Goal: Obtain resource: Obtain resource

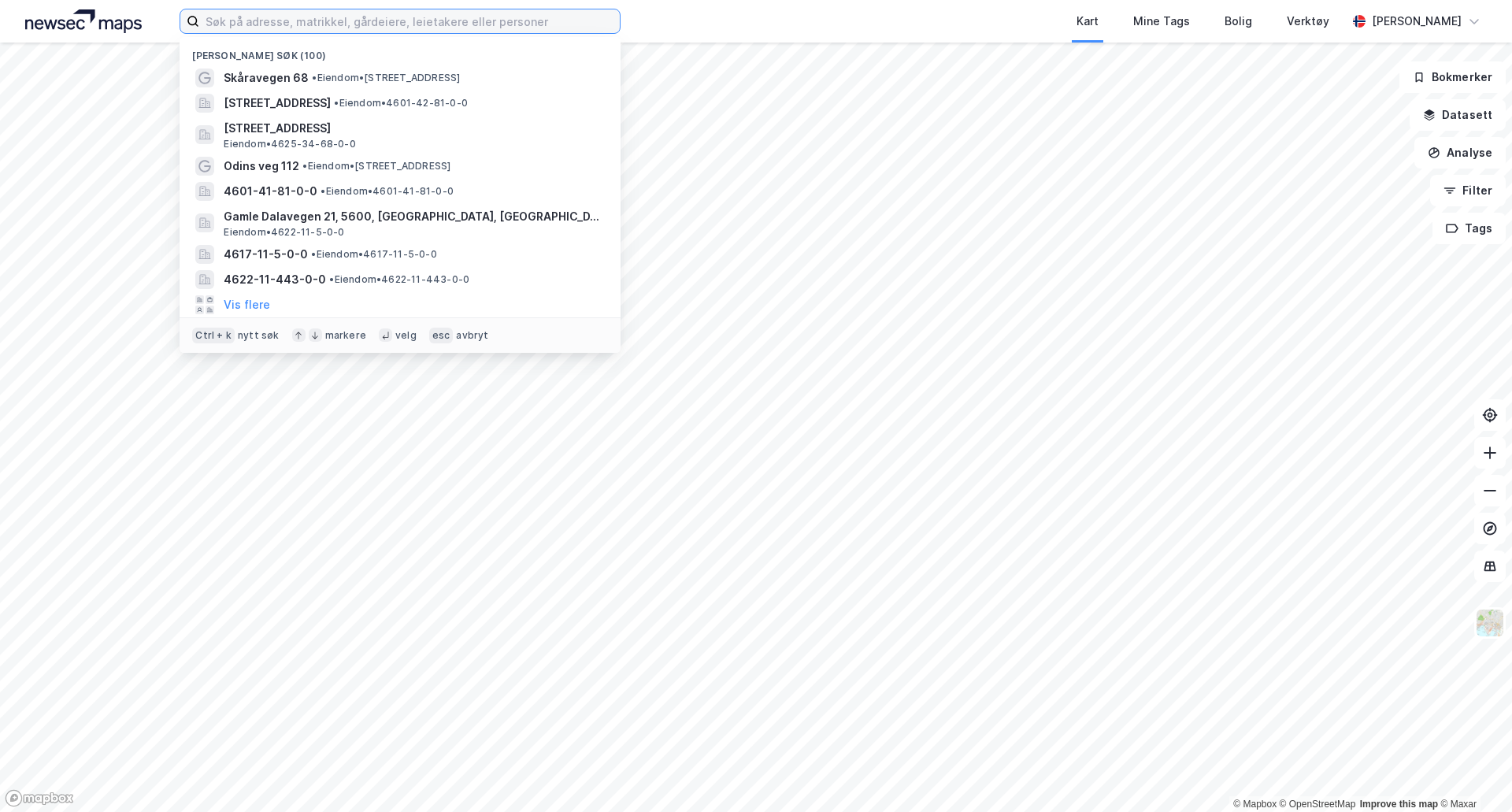
click at [241, 28] on input at bounding box center [410, 21] width 420 height 23
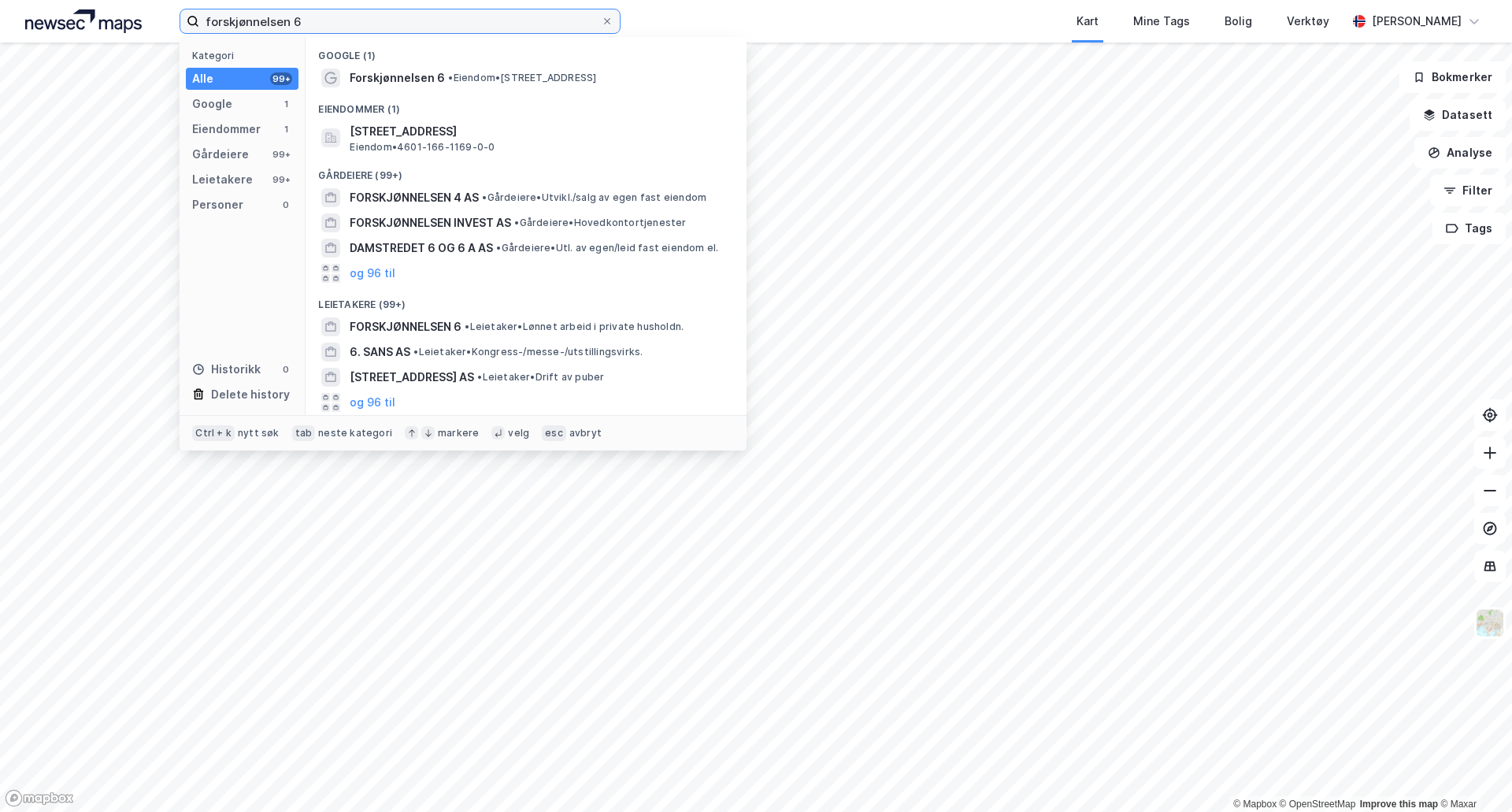
type input "forskjønnelsen 6"
click at [467, 67] on div "Forskjønnelsen 6 • Eiendom • [STREET_ADDRESS]" at bounding box center [526, 78] width 415 height 25
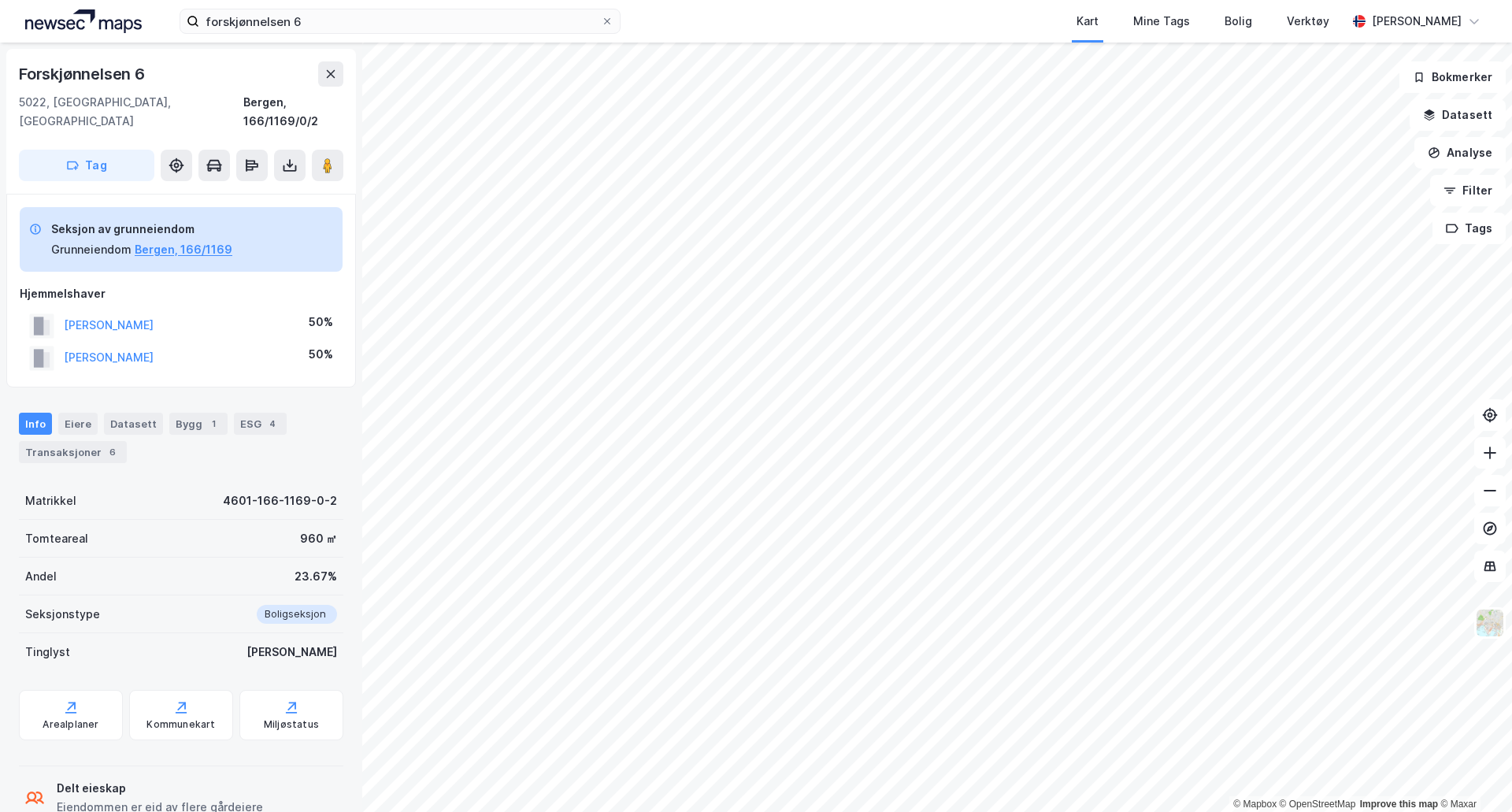
click at [81, 413] on div "Eiere" at bounding box center [77, 424] width 39 height 22
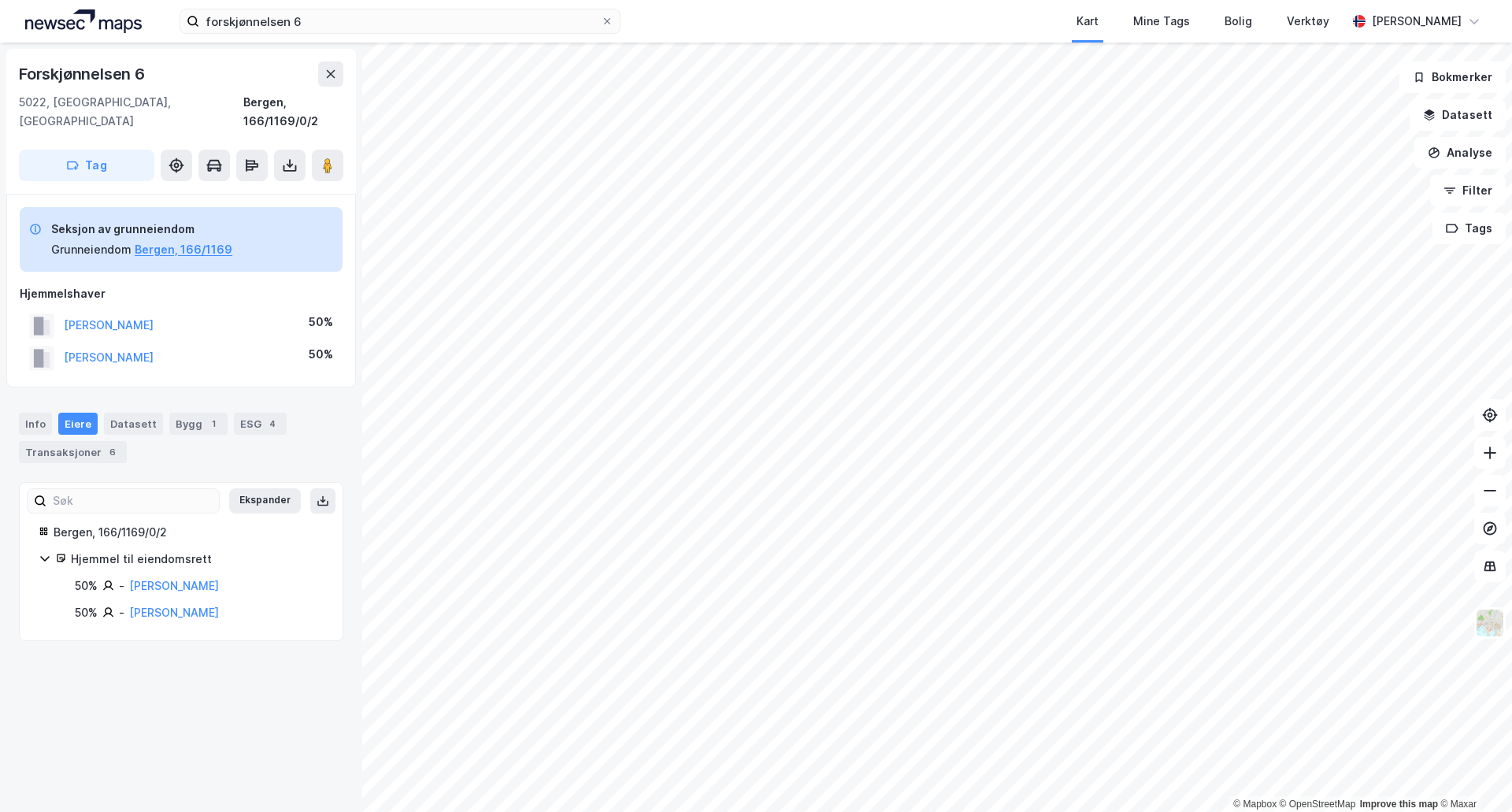
click at [119, 75] on div "Forskjønnelsen 6" at bounding box center [83, 74] width 129 height 25
click at [198, 240] on button "Bergen, 166/1169" at bounding box center [184, 249] width 98 height 19
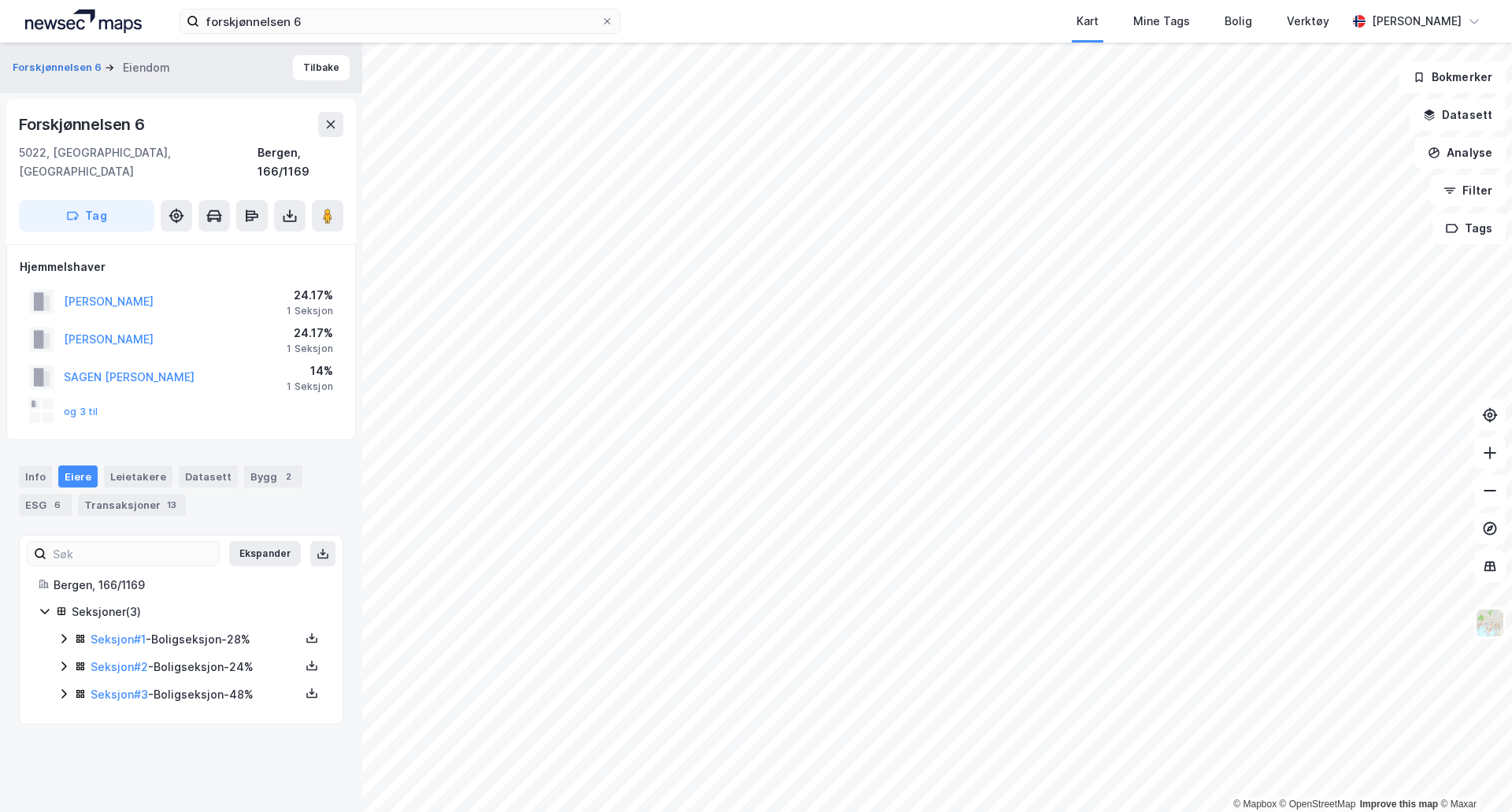
click at [60, 687] on icon at bounding box center [63, 693] width 12 height 12
click at [60, 632] on icon at bounding box center [63, 638] width 12 height 12
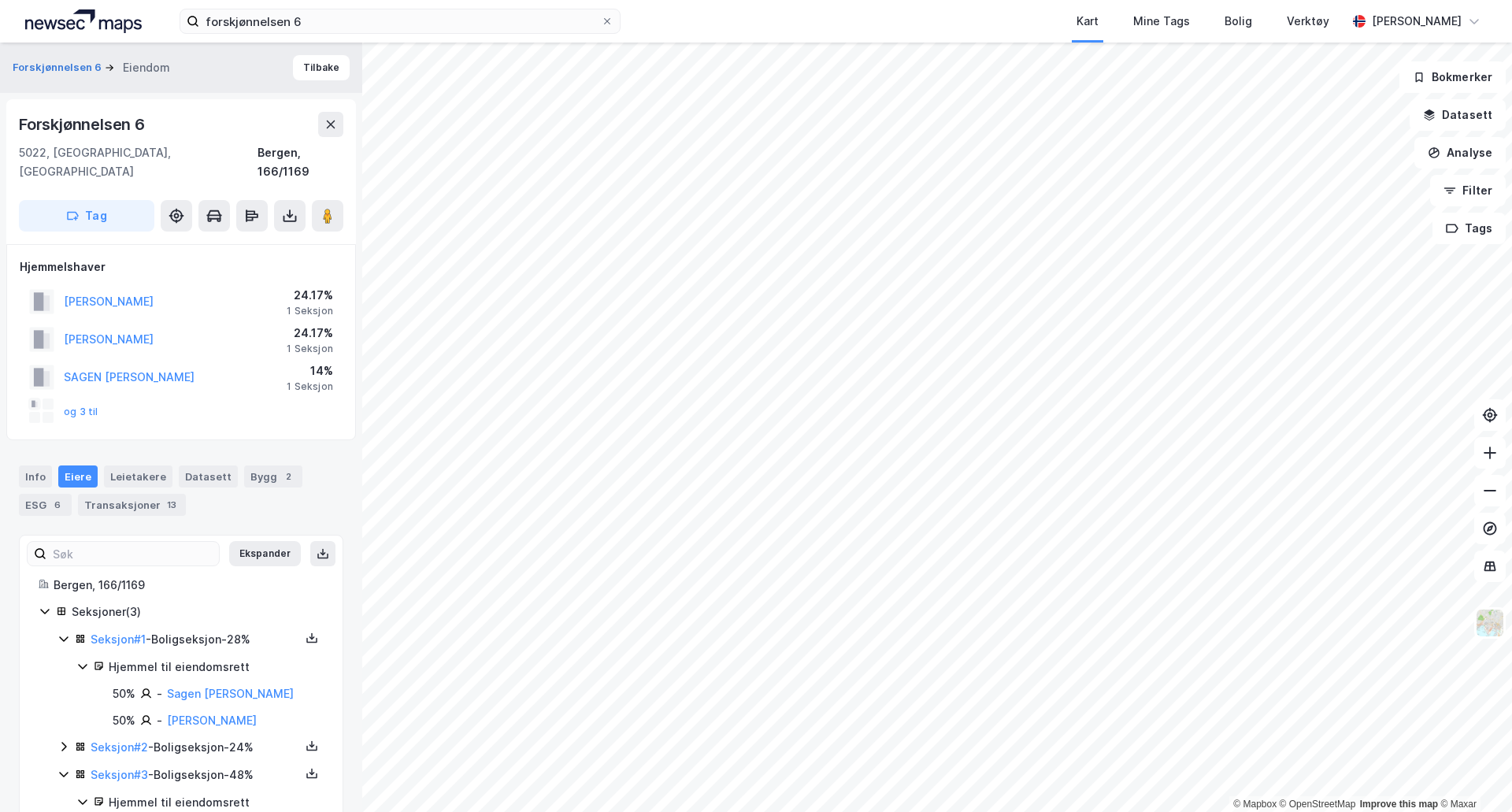
scroll to position [73, 0]
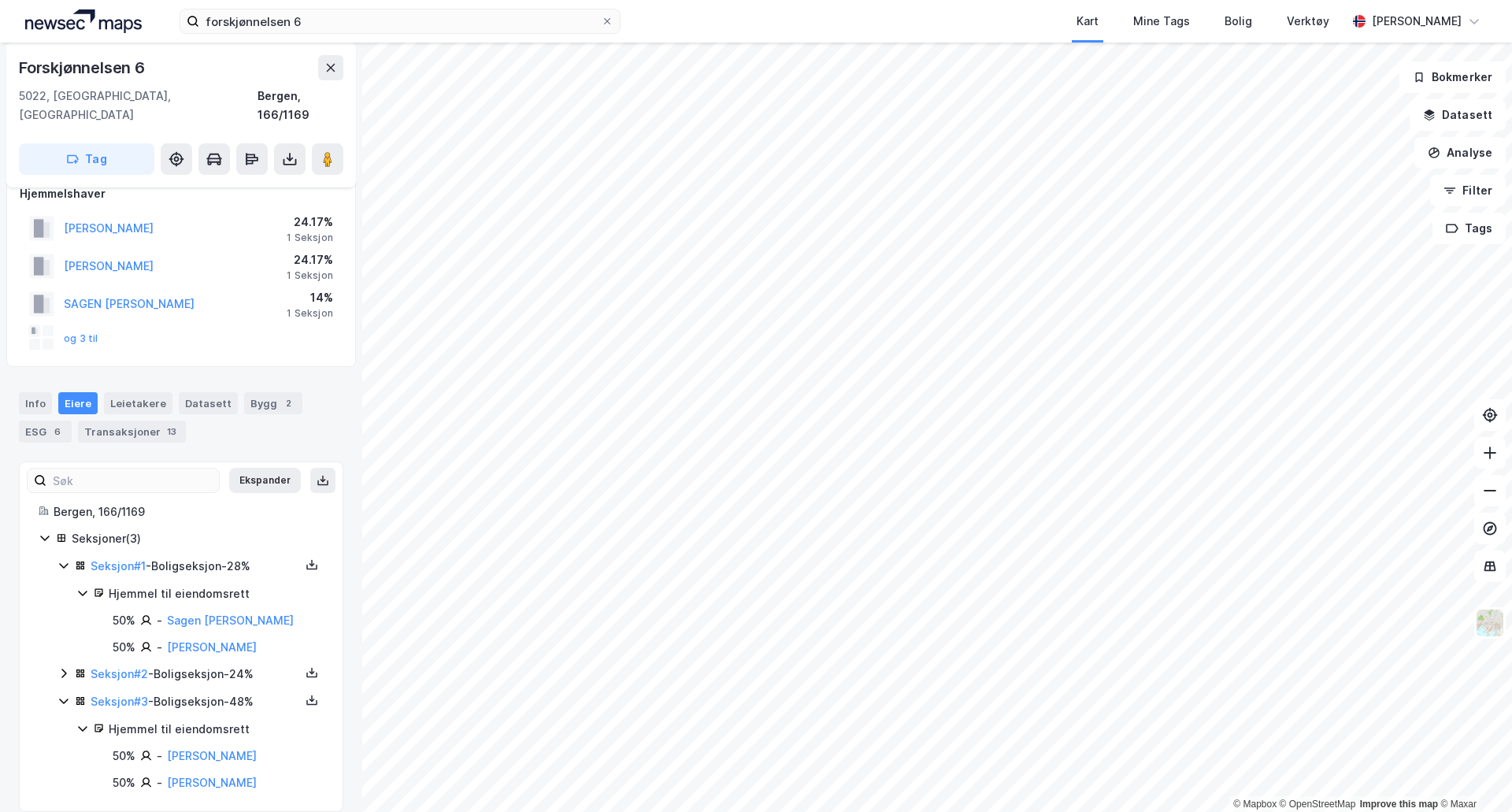
click at [61, 667] on icon at bounding box center [63, 673] width 12 height 12
click at [302, 663] on button at bounding box center [312, 672] width 19 height 19
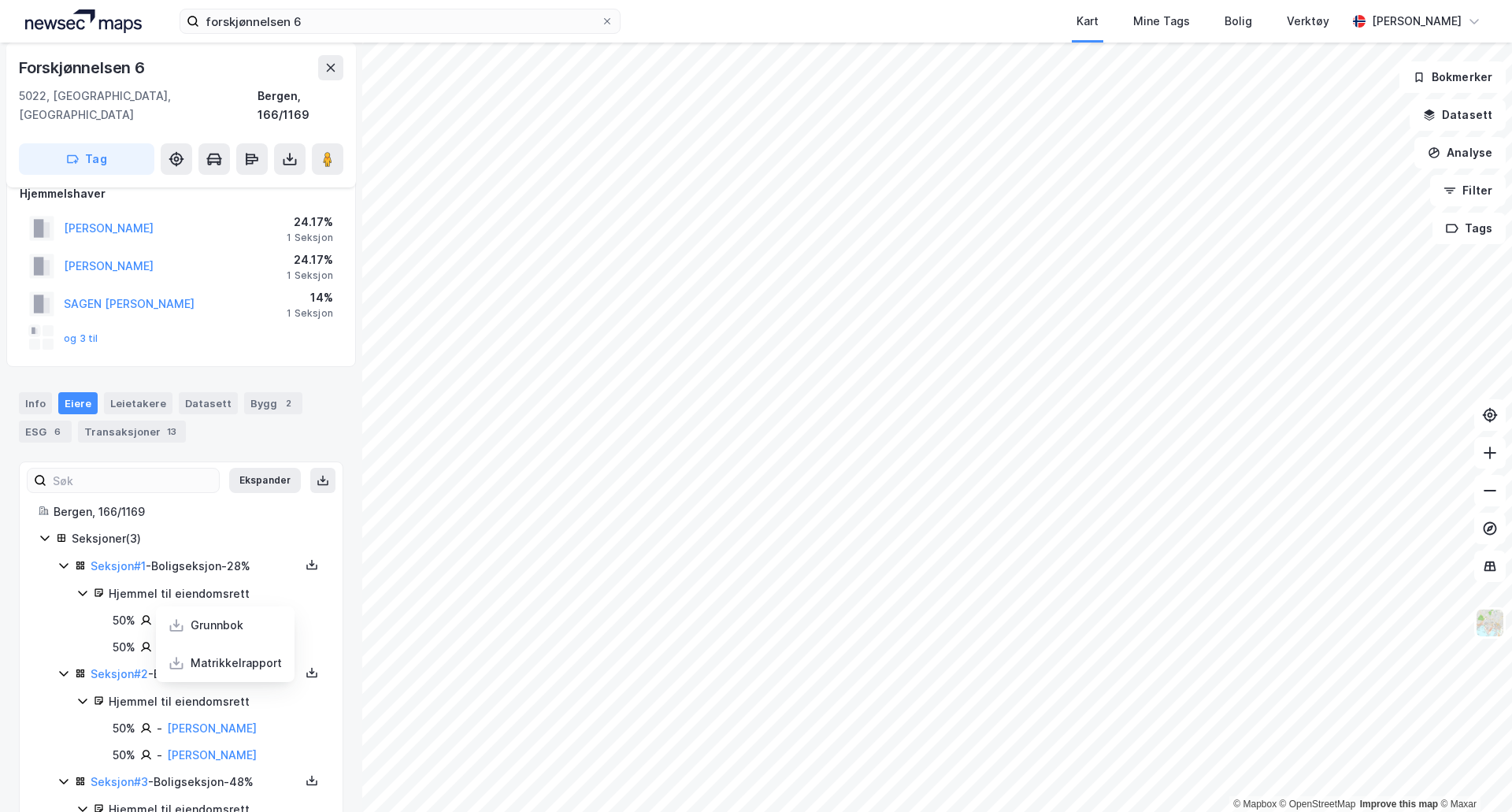
click at [263, 607] on div "Grunnbok" at bounding box center [225, 625] width 139 height 37
